Goal: Transaction & Acquisition: Purchase product/service

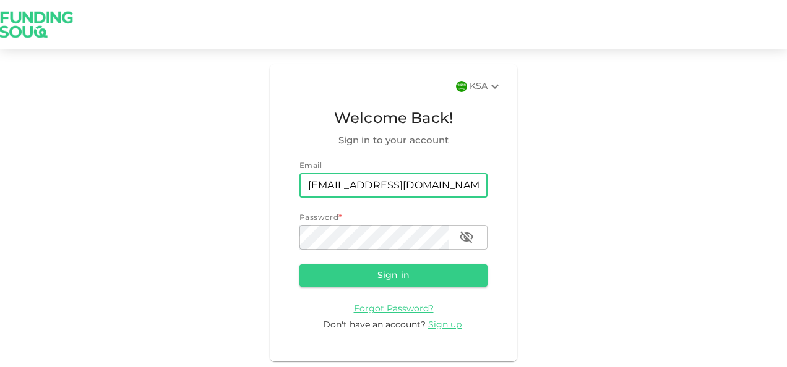
type input "[EMAIL_ADDRESS][DOMAIN_NAME]"
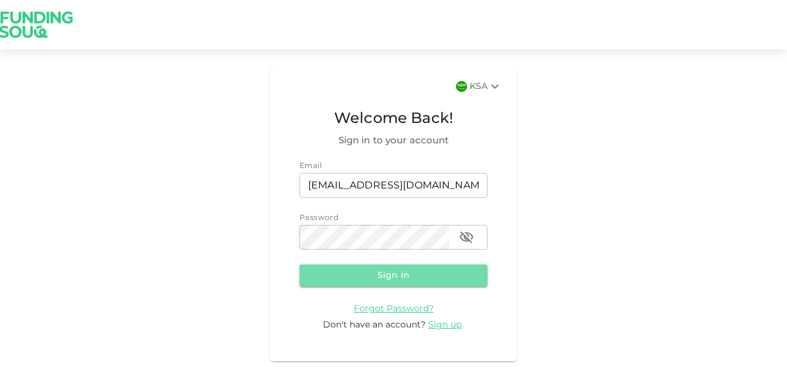
click at [361, 275] on button "Sign in" at bounding box center [393, 276] width 188 height 22
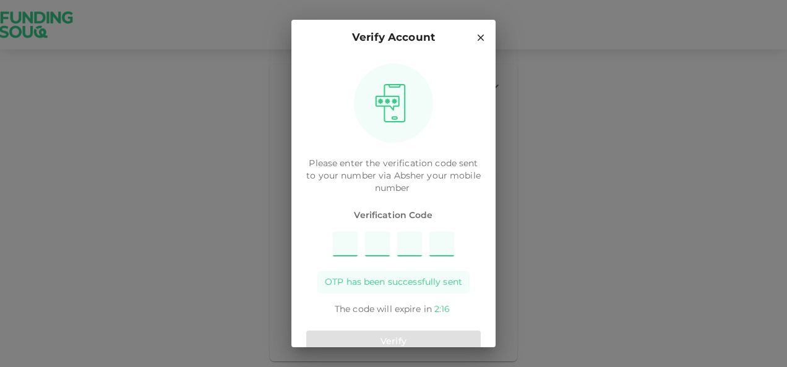
scroll to position [23, 0]
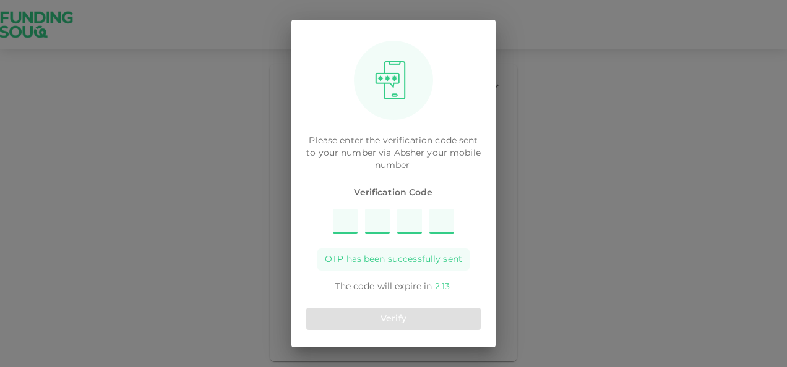
type input "5"
type input "2"
type input "8"
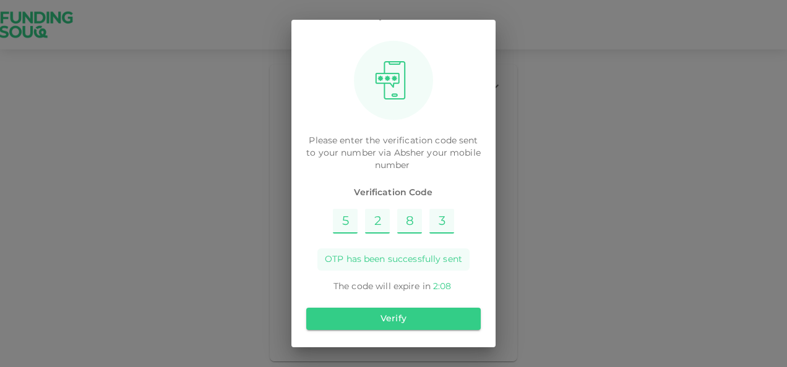
type input "3"
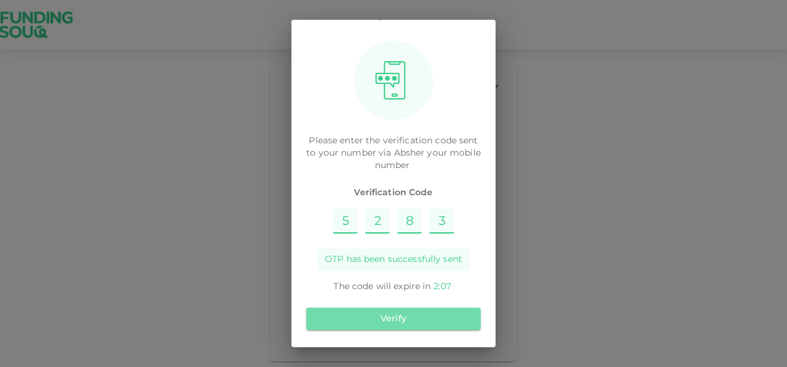
click at [408, 320] on button "Verify" at bounding box center [393, 319] width 174 height 22
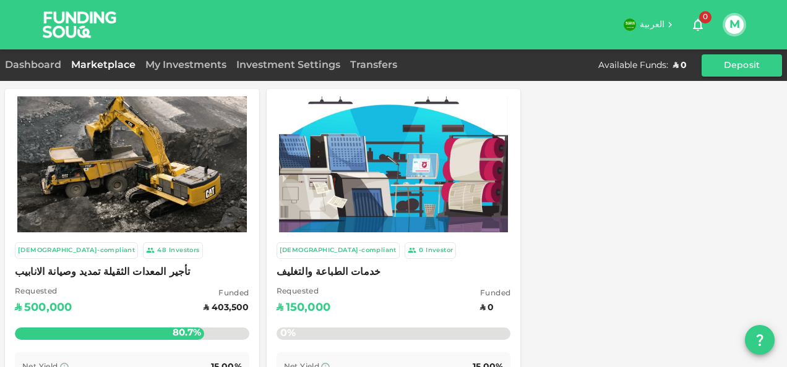
click at [165, 219] on img at bounding box center [131, 164] width 229 height 145
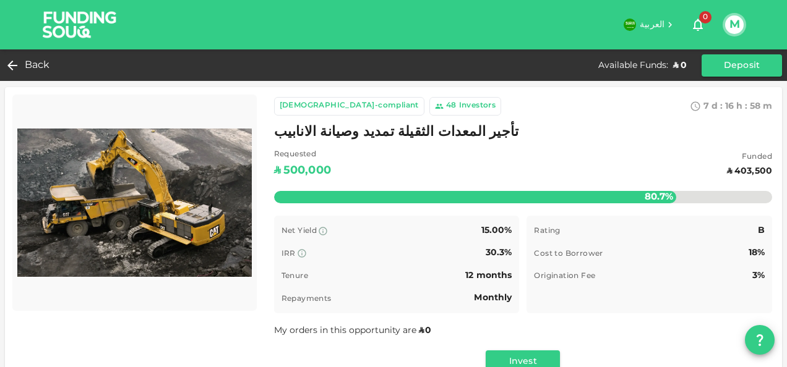
scroll to position [1, 0]
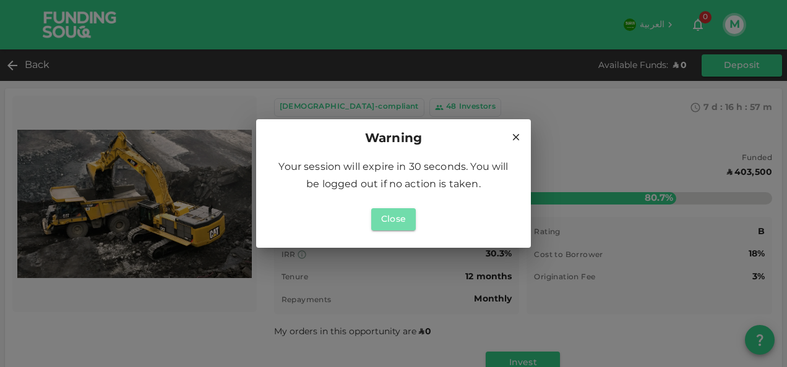
click at [398, 215] on button "Close" at bounding box center [393, 219] width 45 height 22
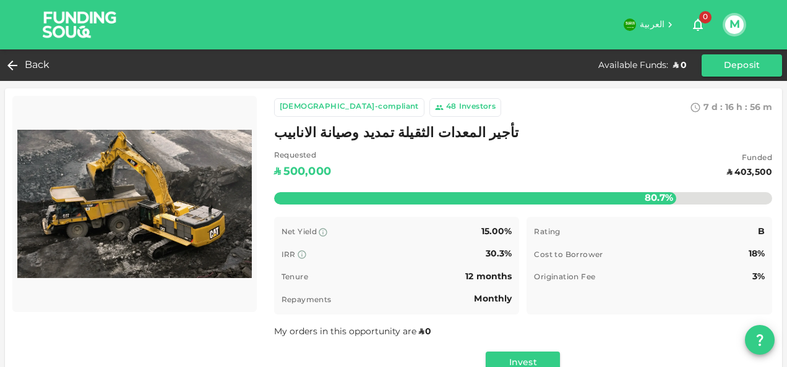
click at [28, 64] on span "Back" at bounding box center [37, 65] width 25 height 17
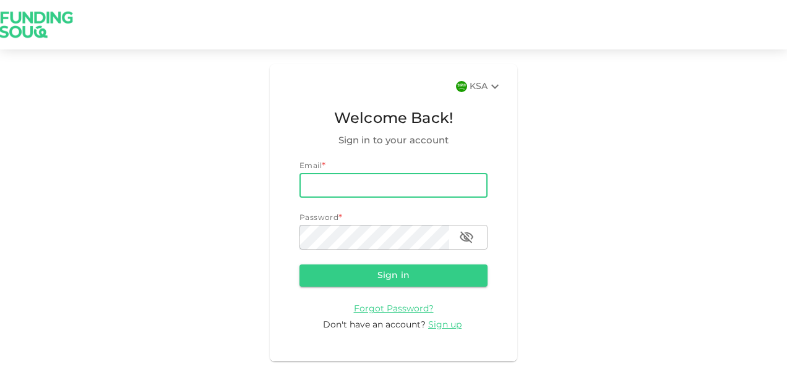
click at [334, 187] on input "email" at bounding box center [393, 185] width 188 height 25
type input "[EMAIL_ADDRESS][DOMAIN_NAME]"
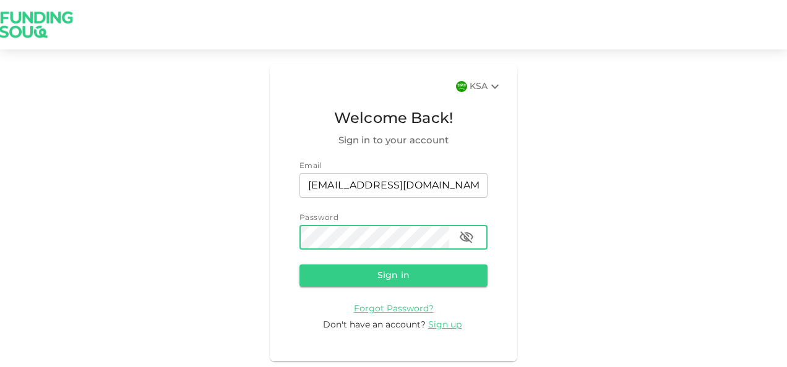
click at [299, 265] on button "Sign in" at bounding box center [393, 276] width 188 height 22
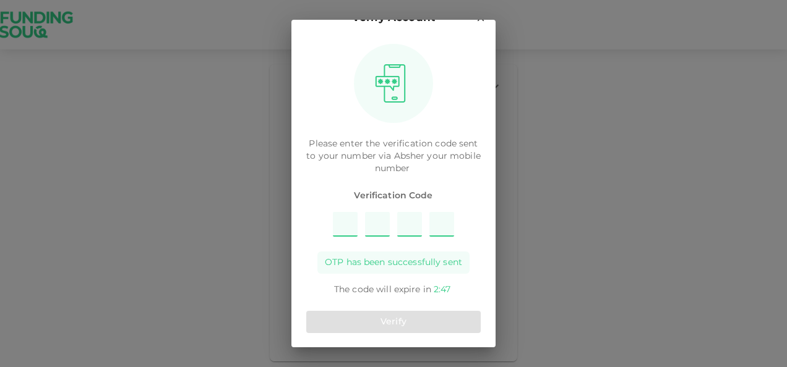
scroll to position [23, 0]
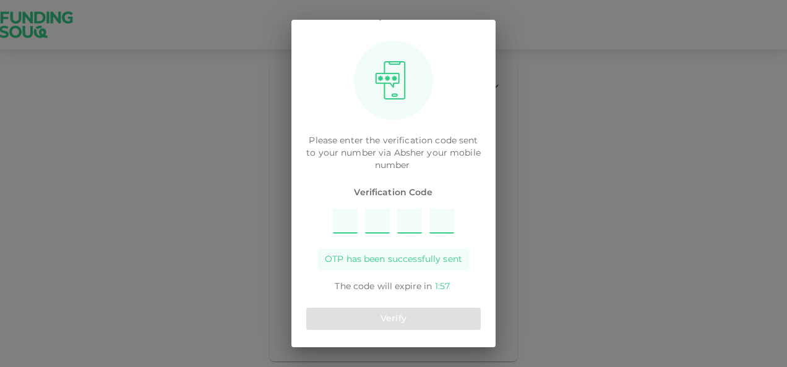
click at [615, 85] on div "Verify Account Please enter the verification code sent to your number via [PERS…" at bounding box center [393, 183] width 787 height 367
